Goal: Transaction & Acquisition: Book appointment/travel/reservation

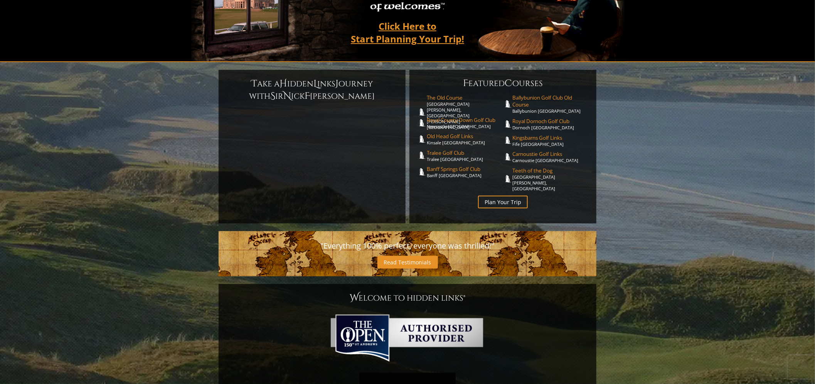
scroll to position [136, 0]
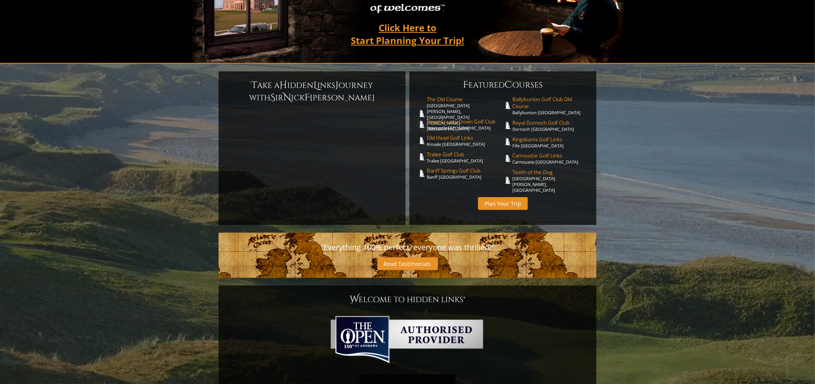
click at [497, 197] on link "Plan Your Trip" at bounding box center [503, 203] width 50 height 13
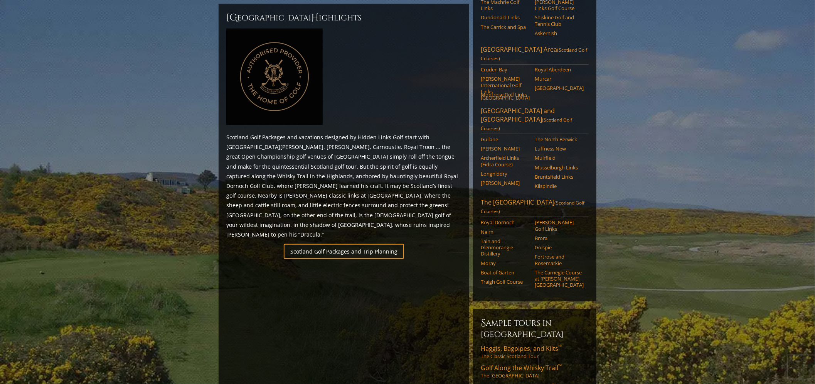
scroll to position [249, 0]
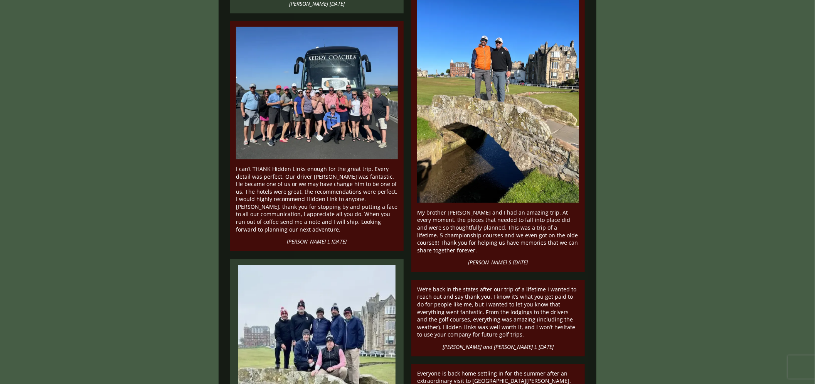
scroll to position [977, 0]
